Goal: Information Seeking & Learning: Learn about a topic

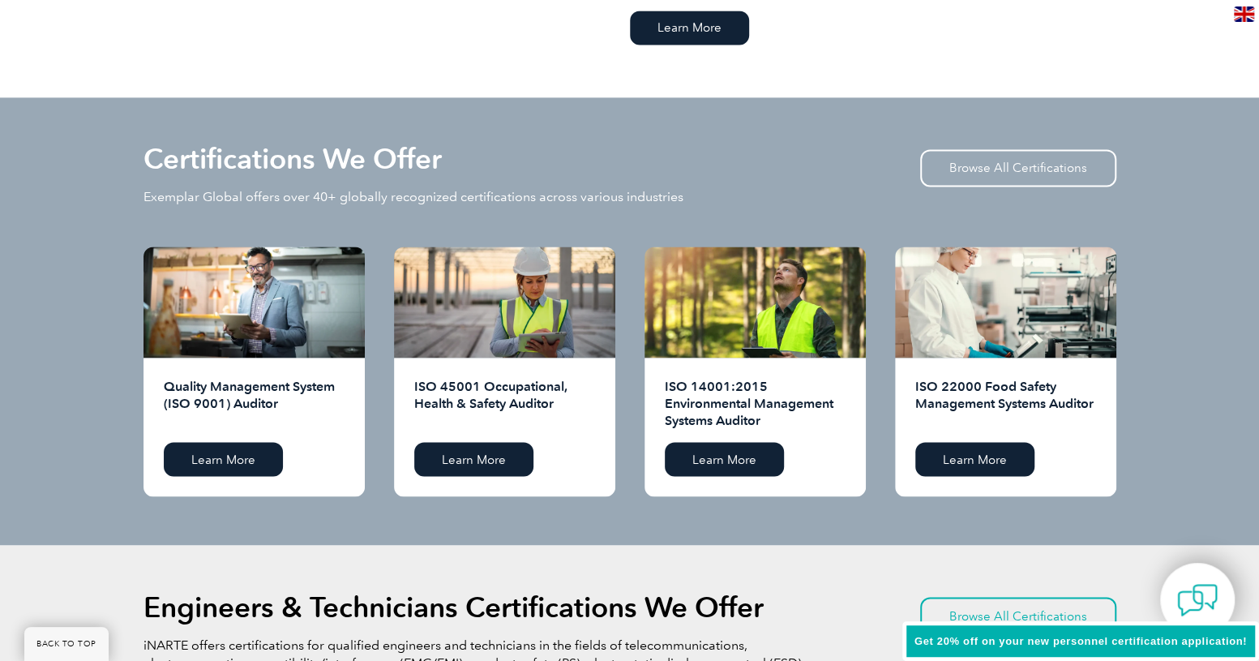
scroll to position [1703, 0]
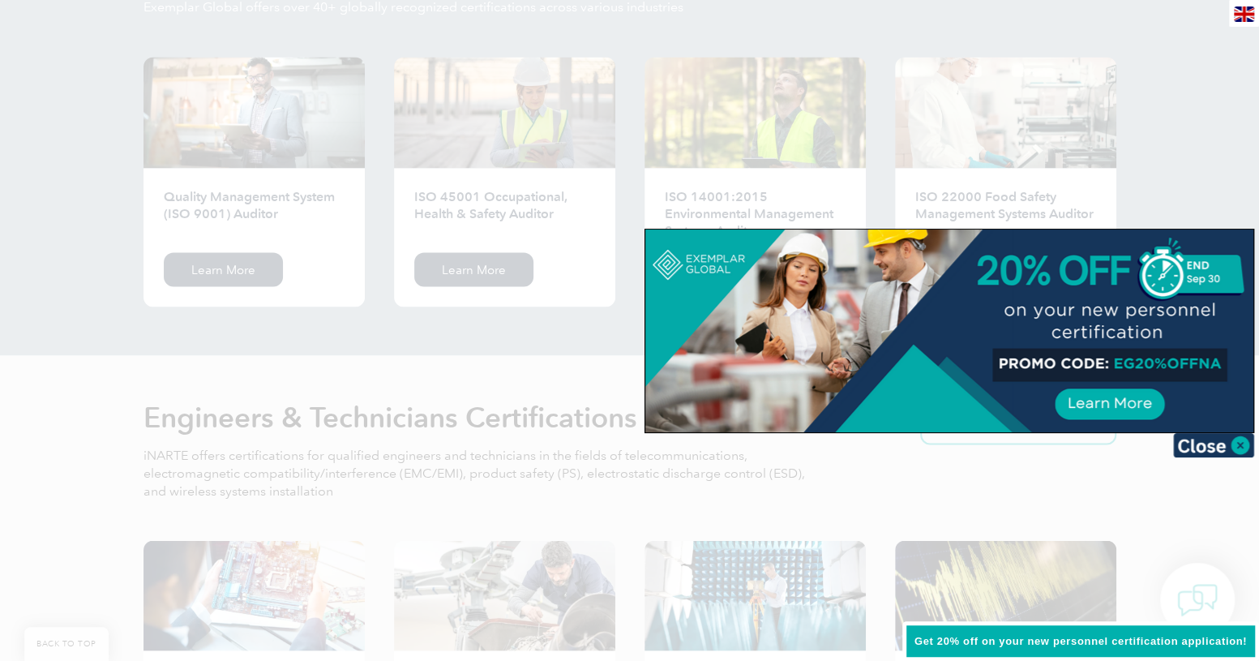
click at [503, 207] on div at bounding box center [629, 330] width 1259 height 661
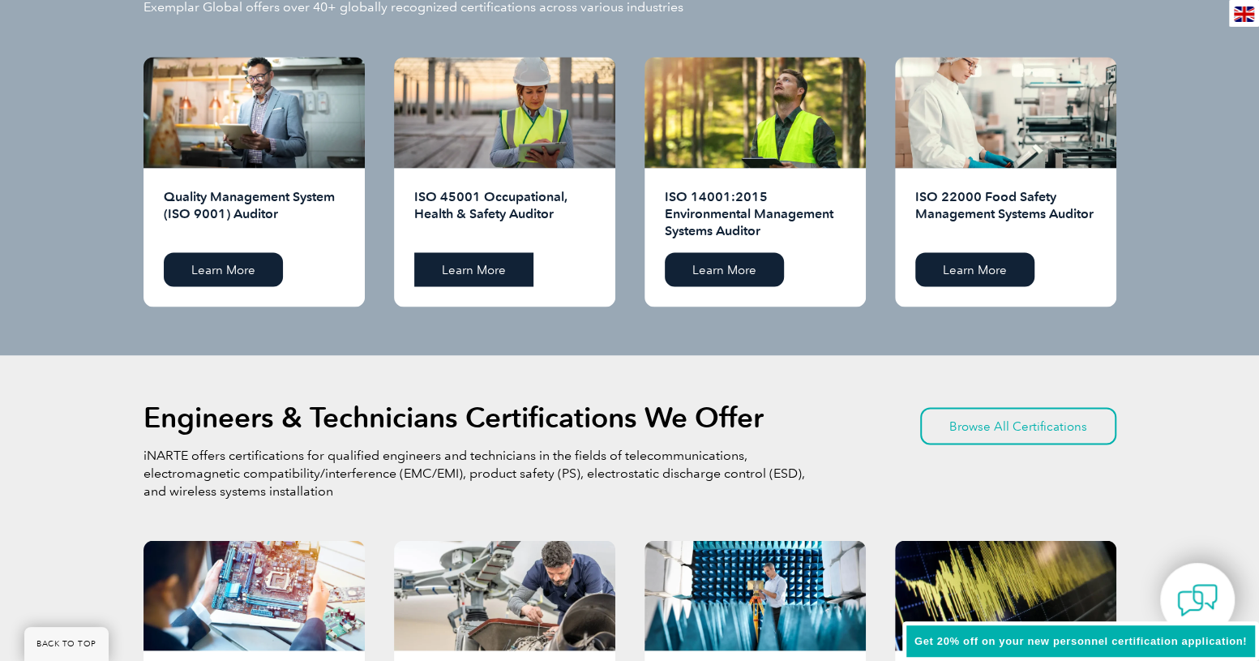
click at [475, 263] on link "Learn More" at bounding box center [473, 269] width 119 height 34
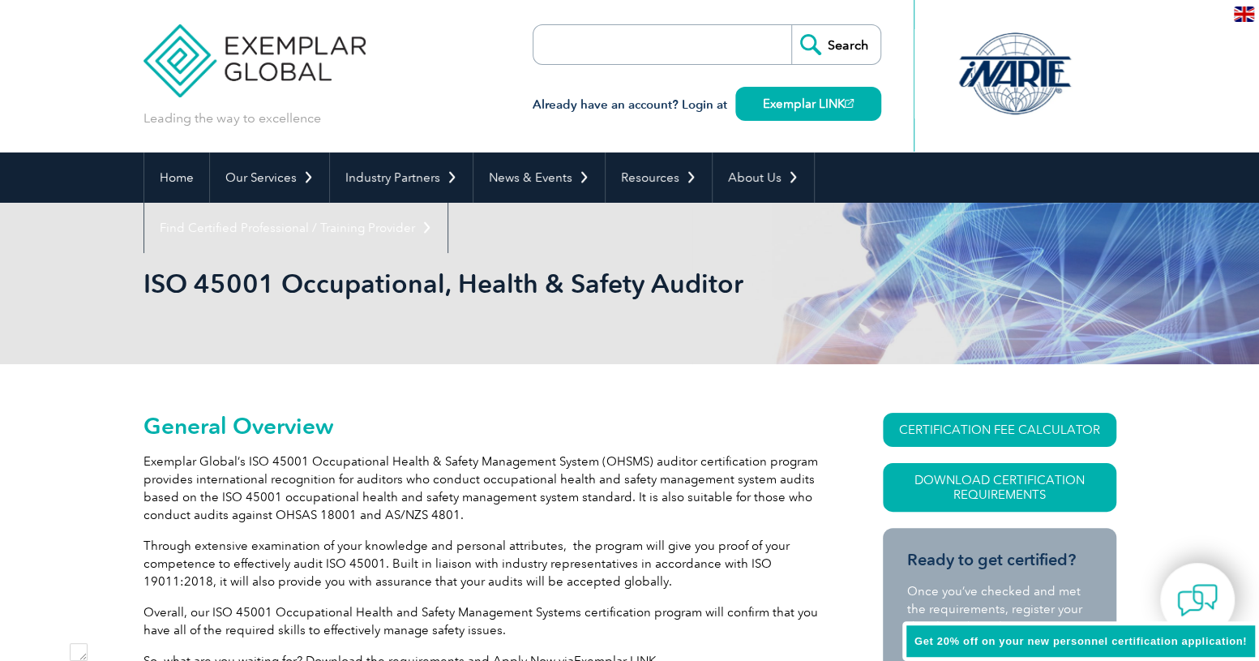
scroll to position [1313, 0]
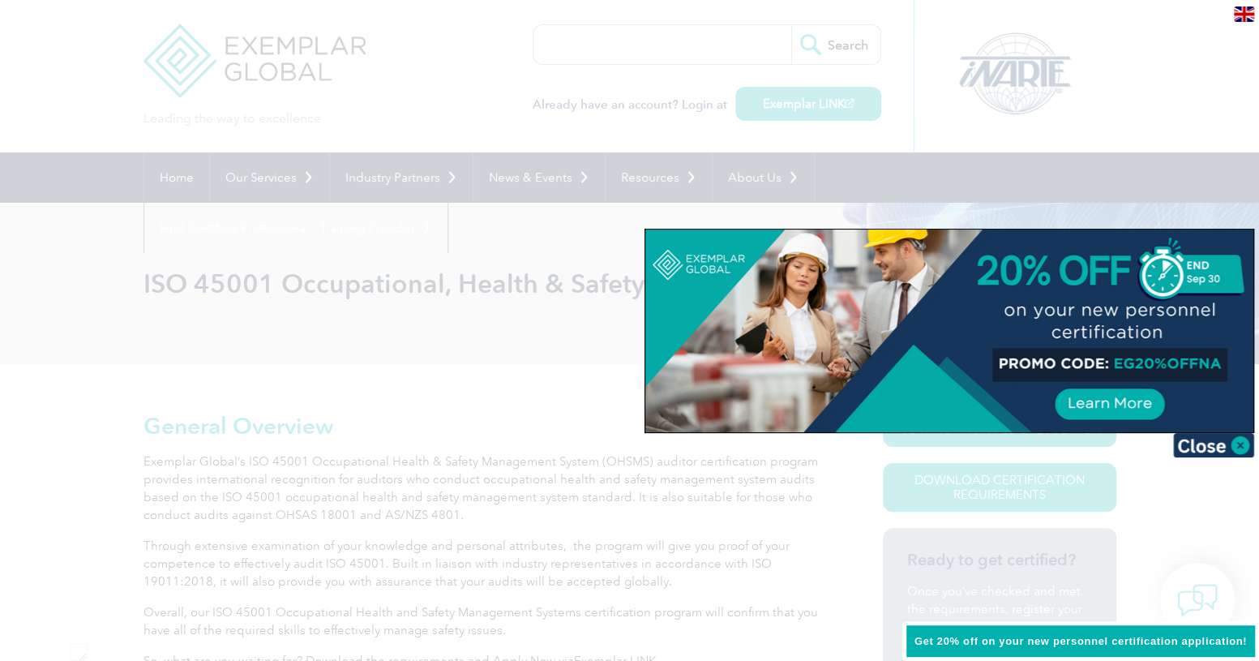
click at [528, 459] on div at bounding box center [629, 330] width 1259 height 661
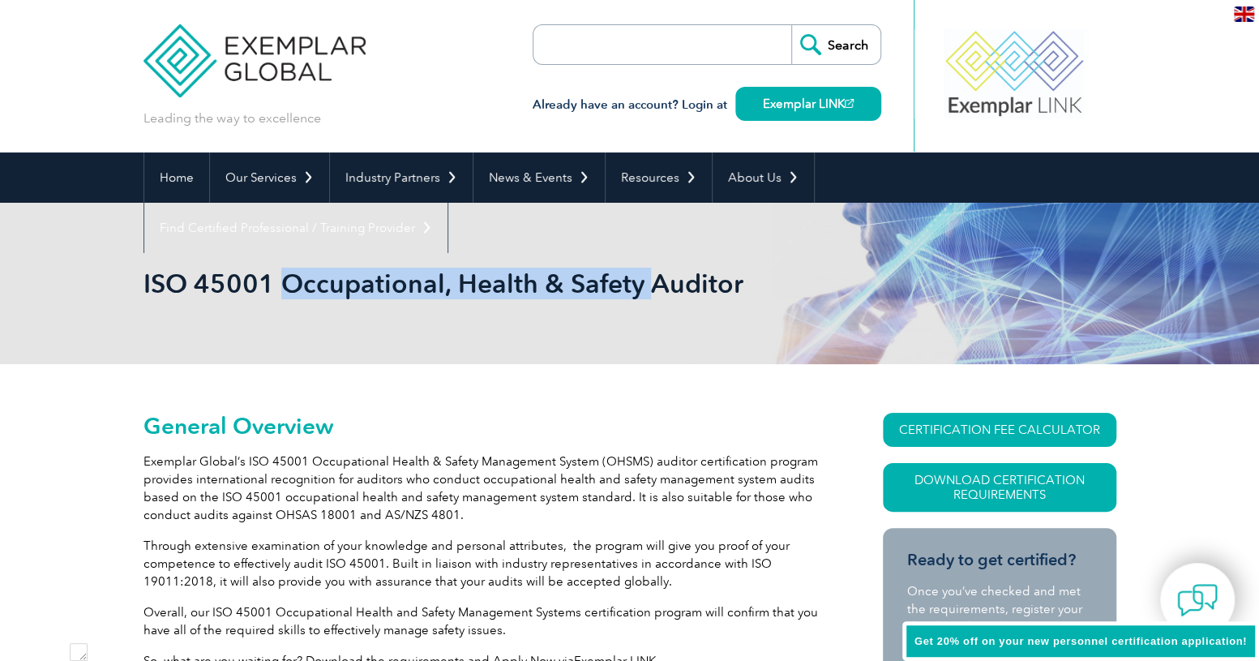
drag, startPoint x: 643, startPoint y: 284, endPoint x: 287, endPoint y: 272, distance: 356.1
type textarea "Occupational, Health & Safety"
click at [287, 272] on h1 "ISO 45001 Occupational, Health & Safety Auditor" at bounding box center [455, 284] width 623 height 32
copy h1 "Occupational, Health & Safety"
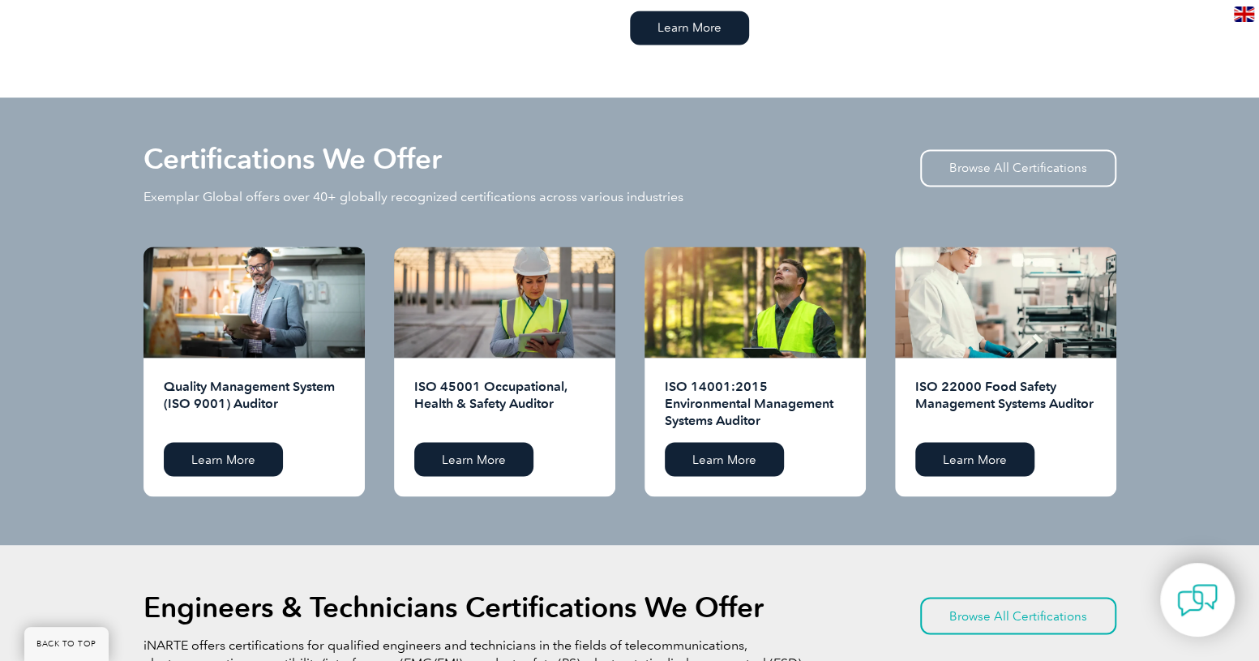
scroll to position [1313, 0]
click at [222, 460] on link "Learn More" at bounding box center [223, 459] width 119 height 34
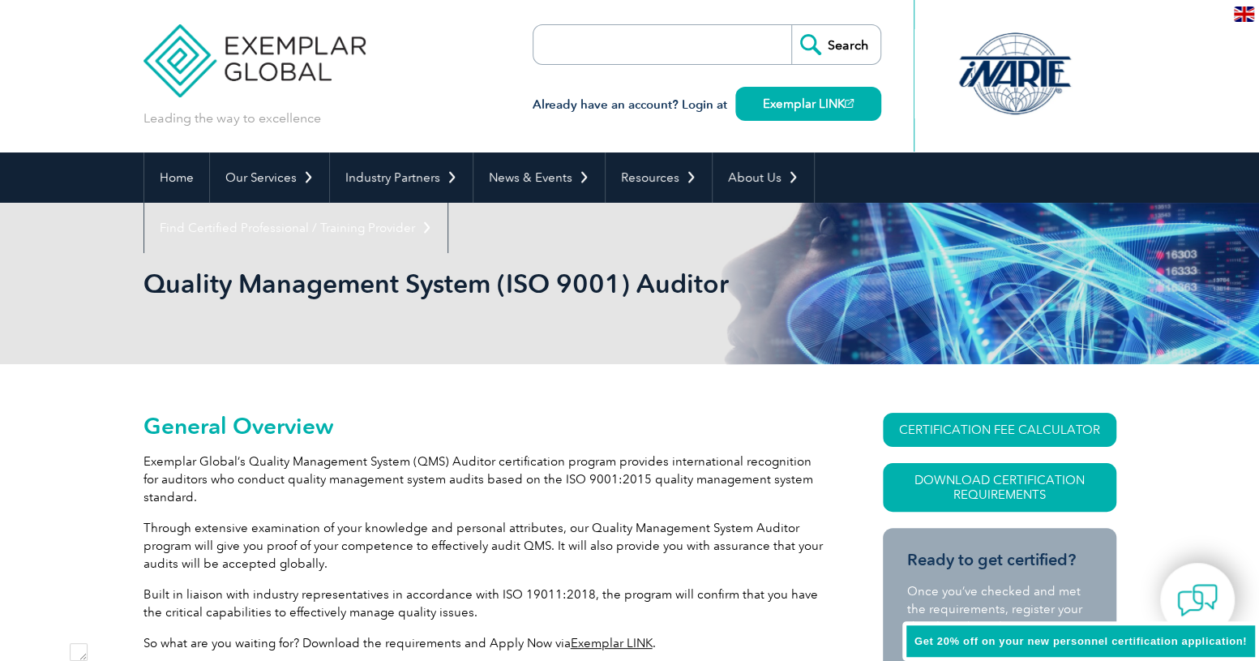
scroll to position [1313, 0]
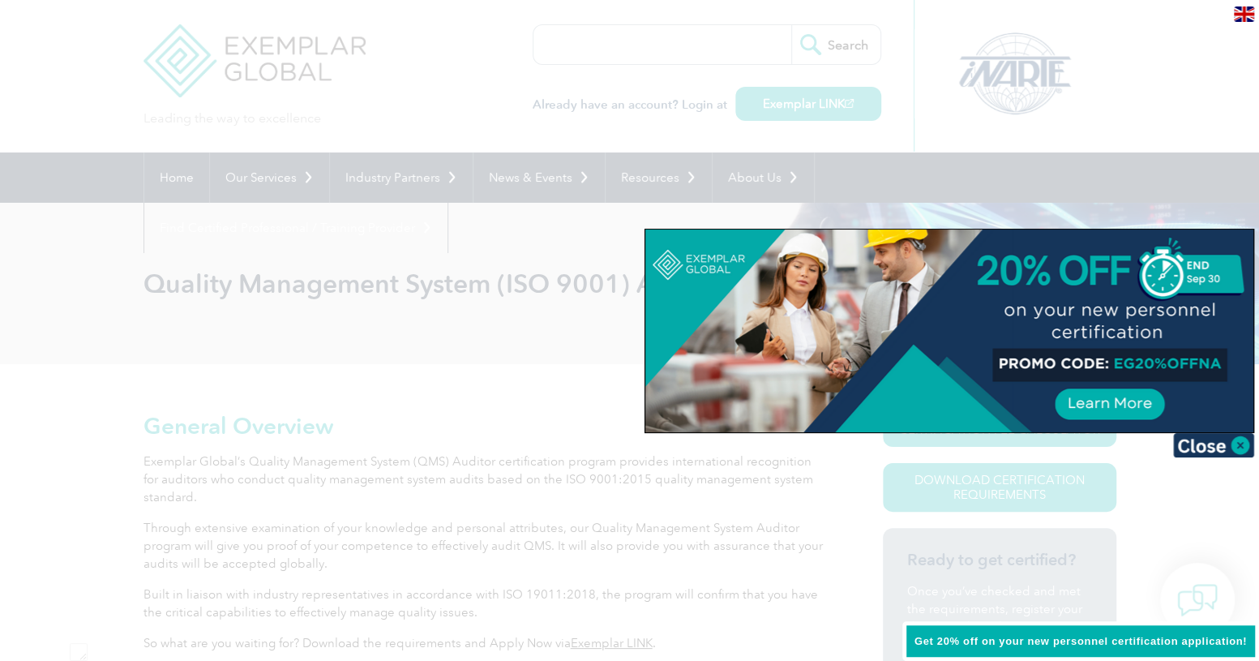
click at [380, 88] on div at bounding box center [629, 330] width 1259 height 661
